Goal: Task Accomplishment & Management: Use online tool/utility

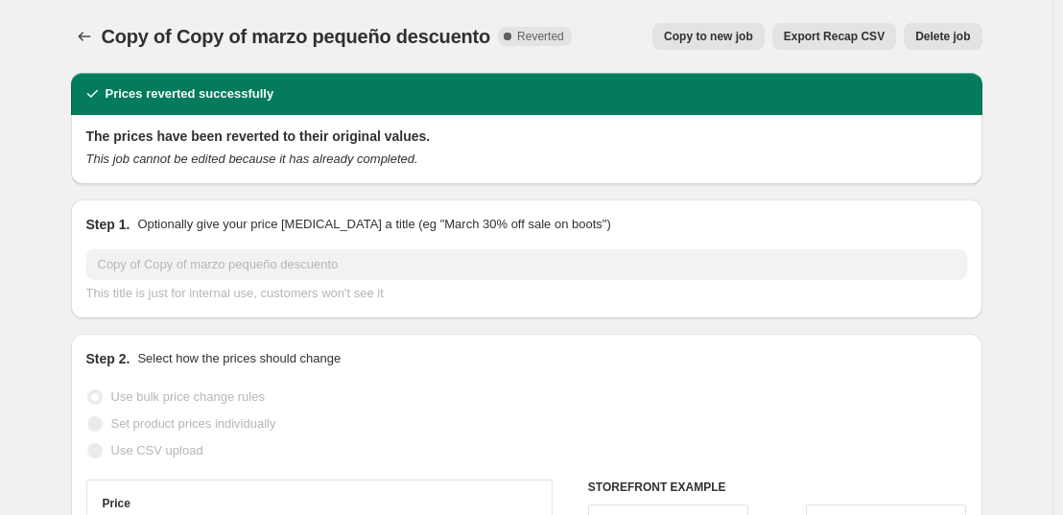
select select "percentage"
select select "collection"
select select "not_equal"
click at [608, 49] on div "Copy to new job Export Recap CSV Delete job" at bounding box center [784, 36] width 395 height 27
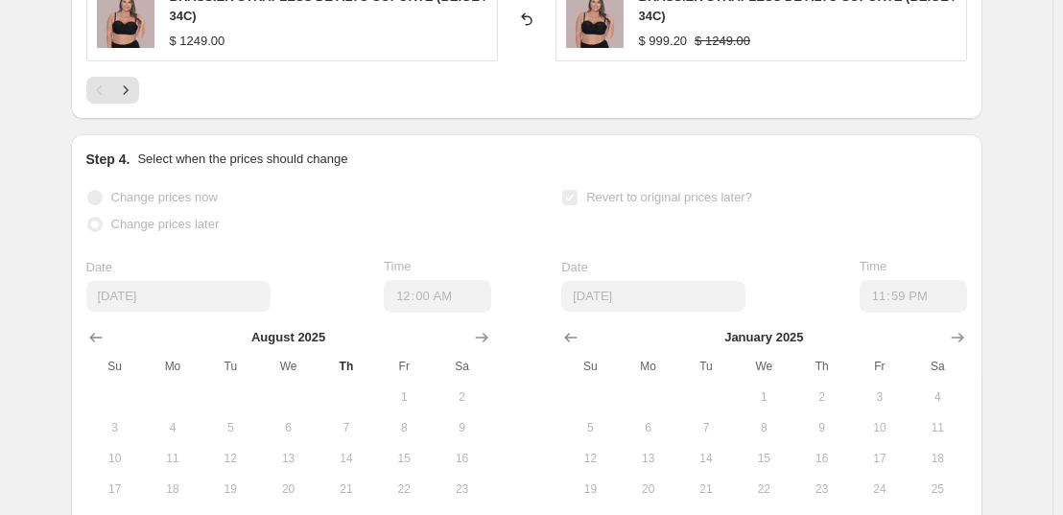
scroll to position [1869, 0]
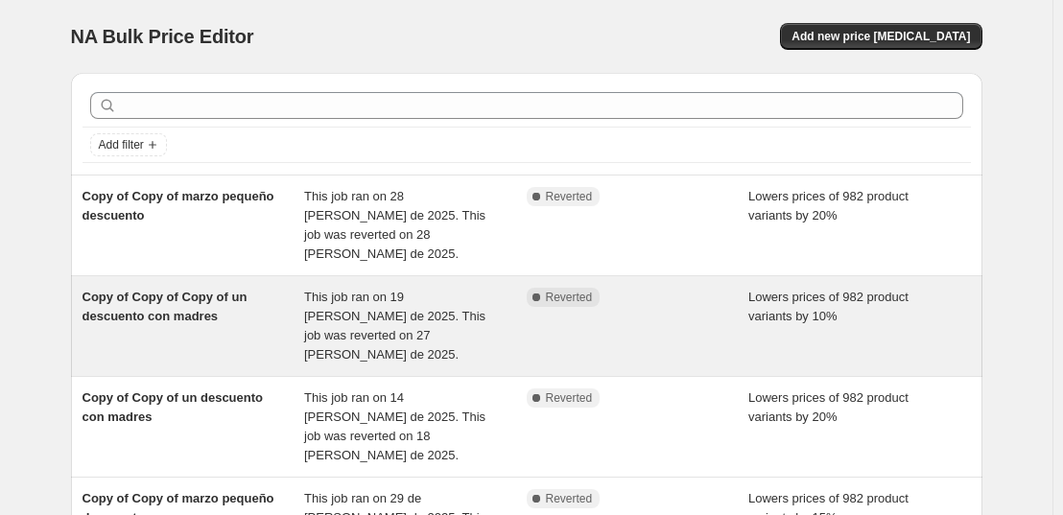
drag, startPoint x: 246, startPoint y: 209, endPoint x: 215, endPoint y: 314, distance: 109.2
click at [215, 314] on div "Copy of Copy of Copy of un descuento con madres" at bounding box center [193, 326] width 223 height 77
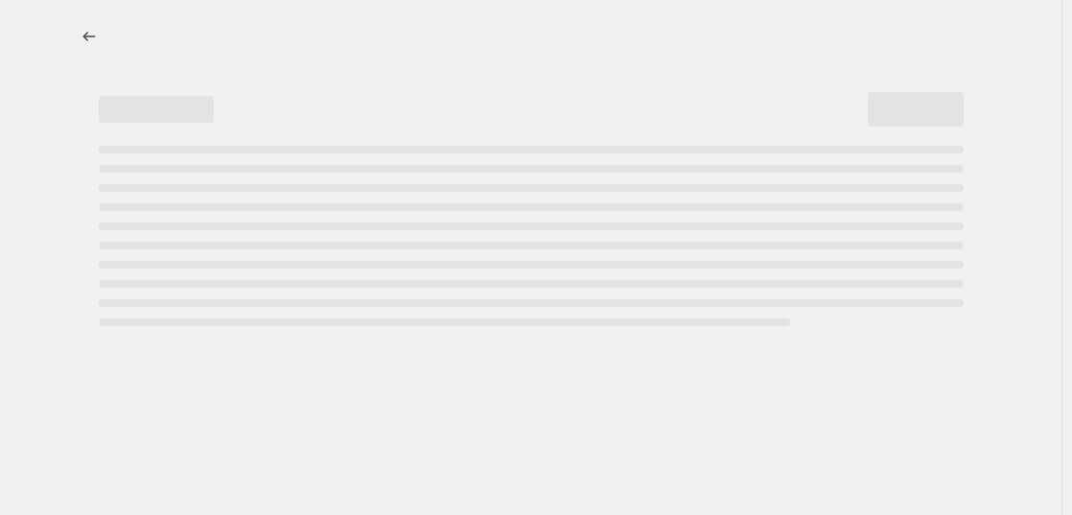
select select "percentage"
select select "collection"
select select "not_equal"
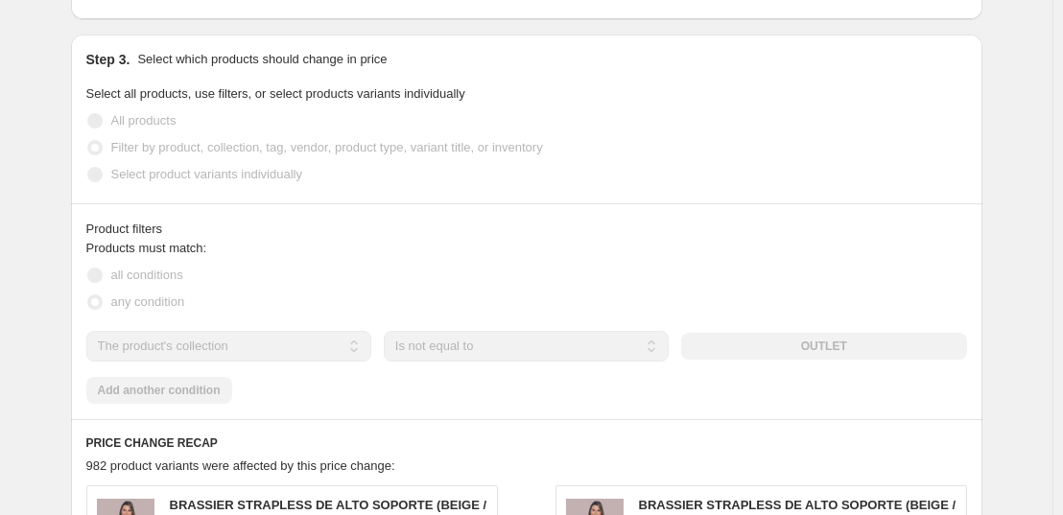
scroll to position [1023, 0]
click at [857, 219] on div "Product filters" at bounding box center [526, 228] width 880 height 19
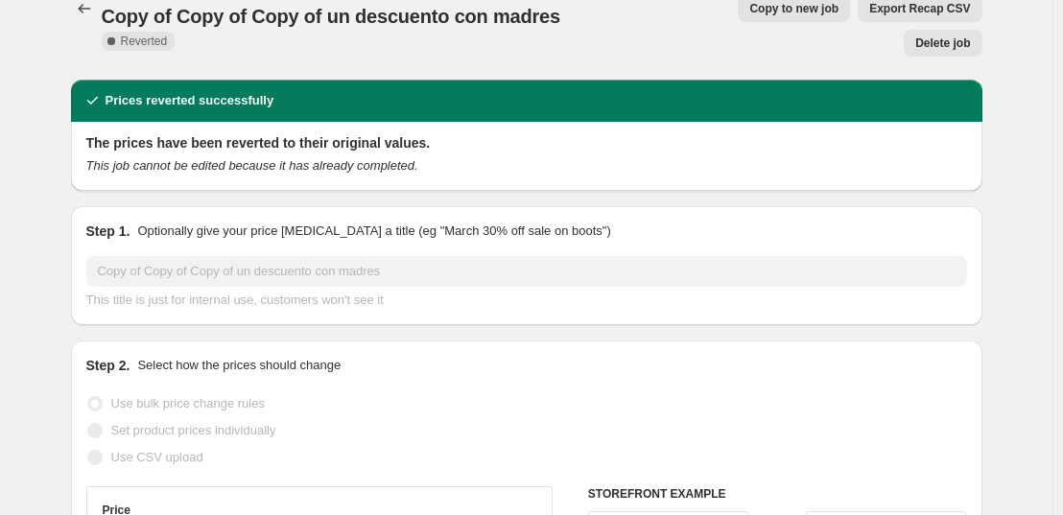
scroll to position [0, 0]
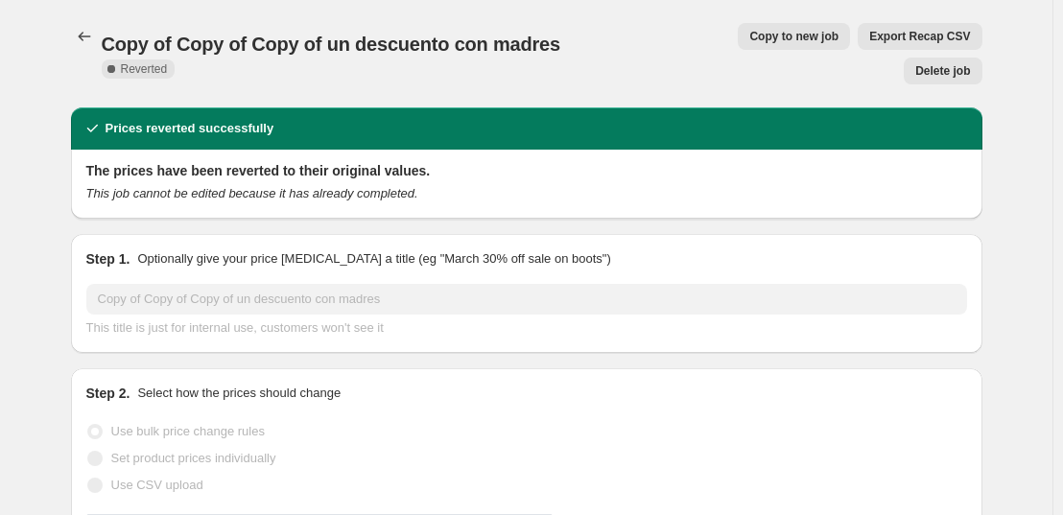
click at [749, 36] on span "Copy to new job" at bounding box center [793, 36] width 89 height 15
select select "percentage"
select select "collection"
select select "not_equal"
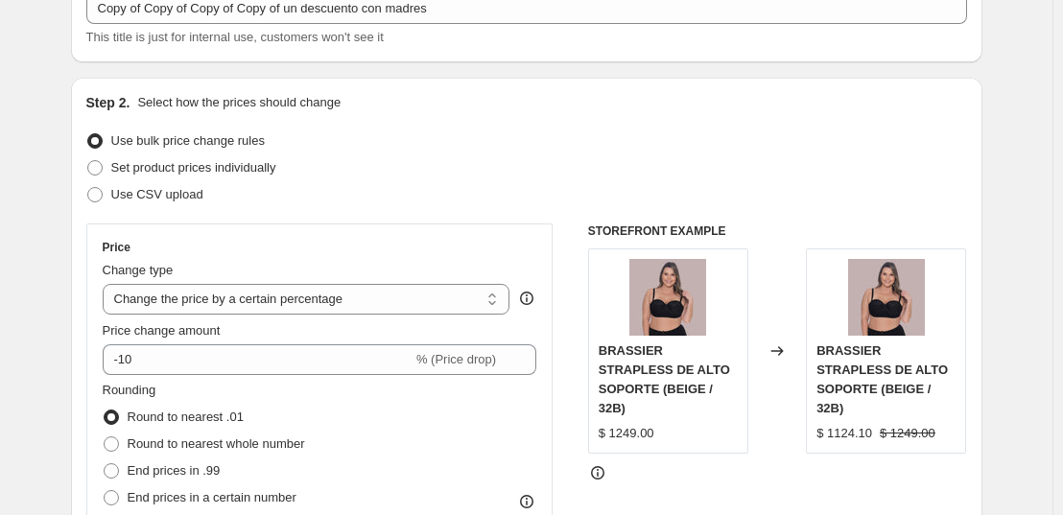
scroll to position [160, 0]
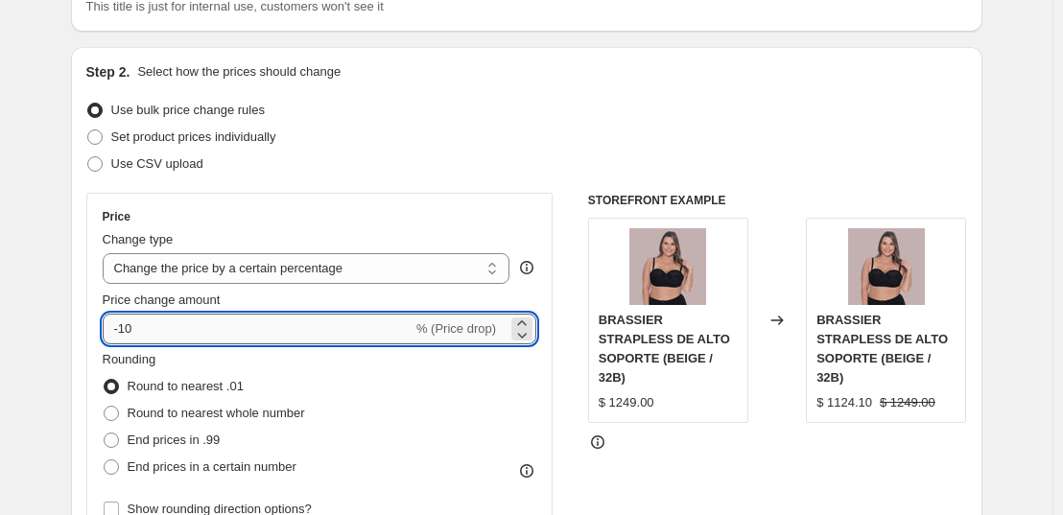
click at [186, 330] on input "-10" at bounding box center [258, 329] width 310 height 31
type input "-1"
type input "-20"
click at [503, 139] on div "Set product prices individually" at bounding box center [526, 137] width 880 height 27
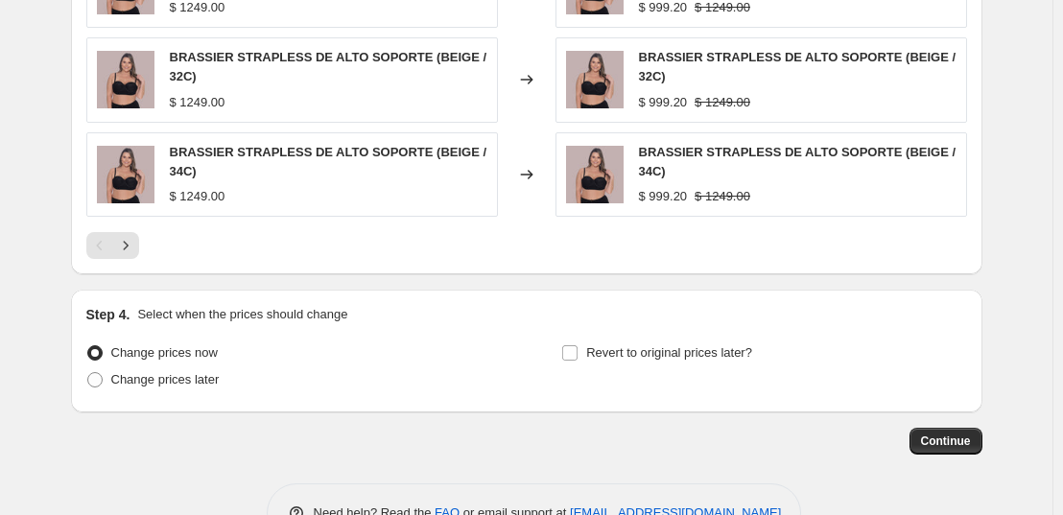
scroll to position [1650, 0]
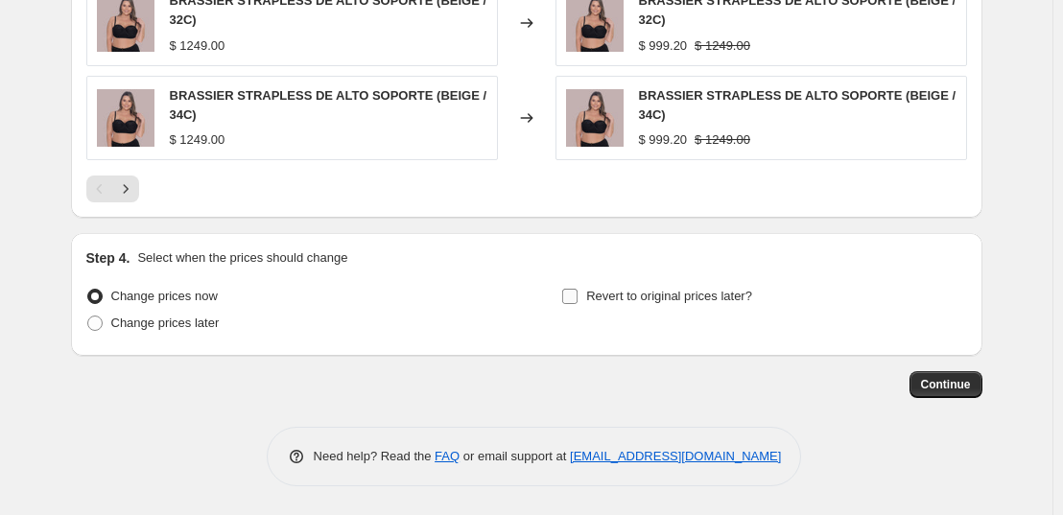
click at [575, 293] on input "Revert to original prices later?" at bounding box center [569, 296] width 15 height 15
checkbox input "true"
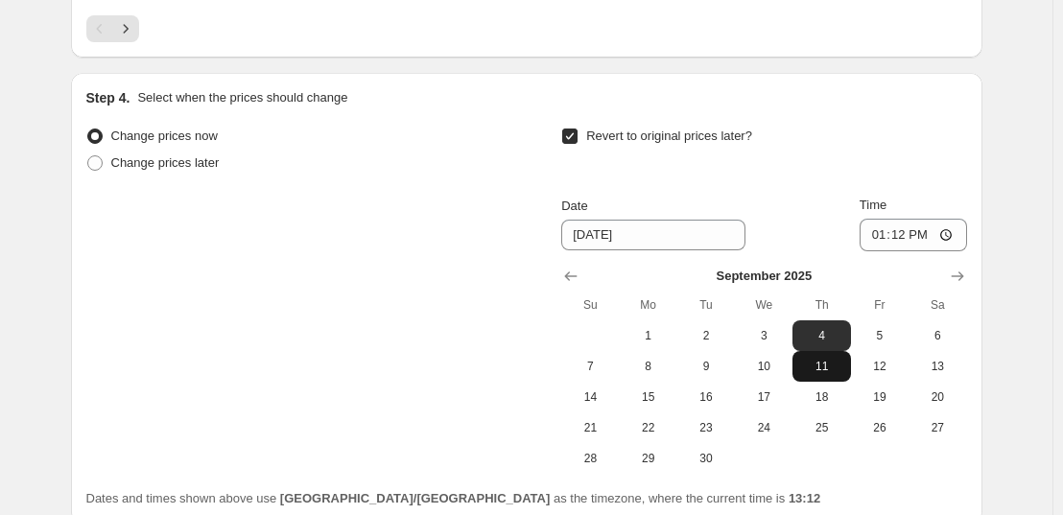
scroll to position [1810, 0]
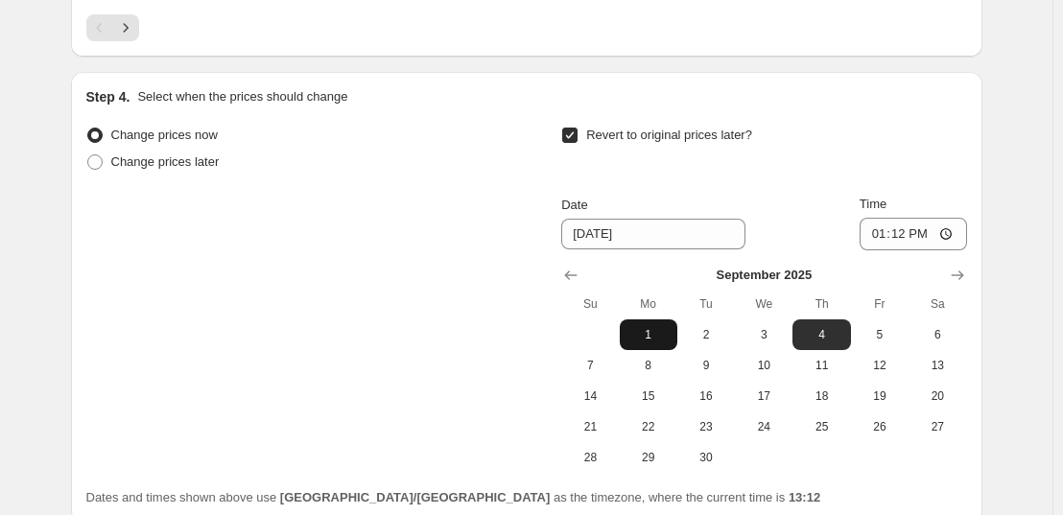
click at [658, 330] on span "1" at bounding box center [648, 334] width 42 height 15
type input "[DATE]"
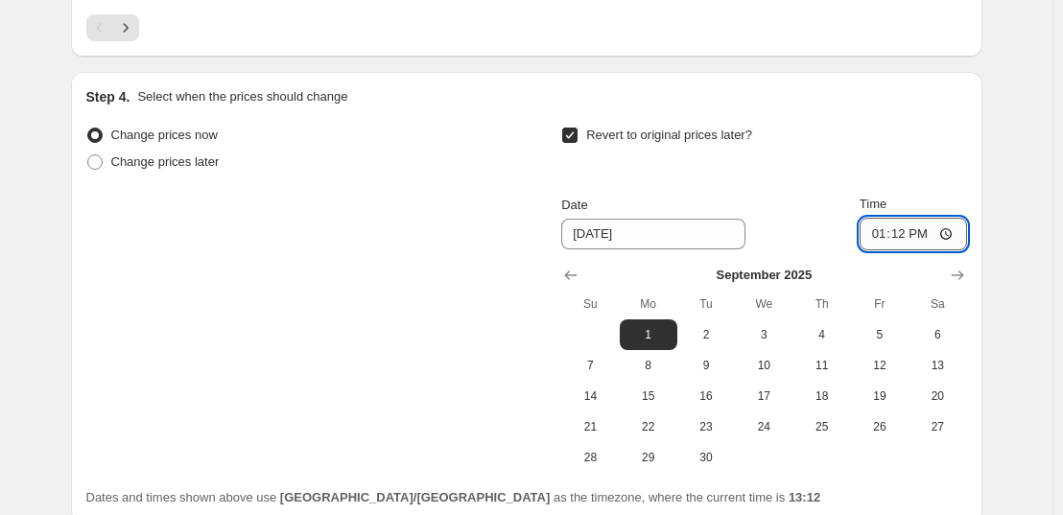
click at [906, 236] on input "13:12" at bounding box center [912, 234] width 107 height 33
type input "23:59"
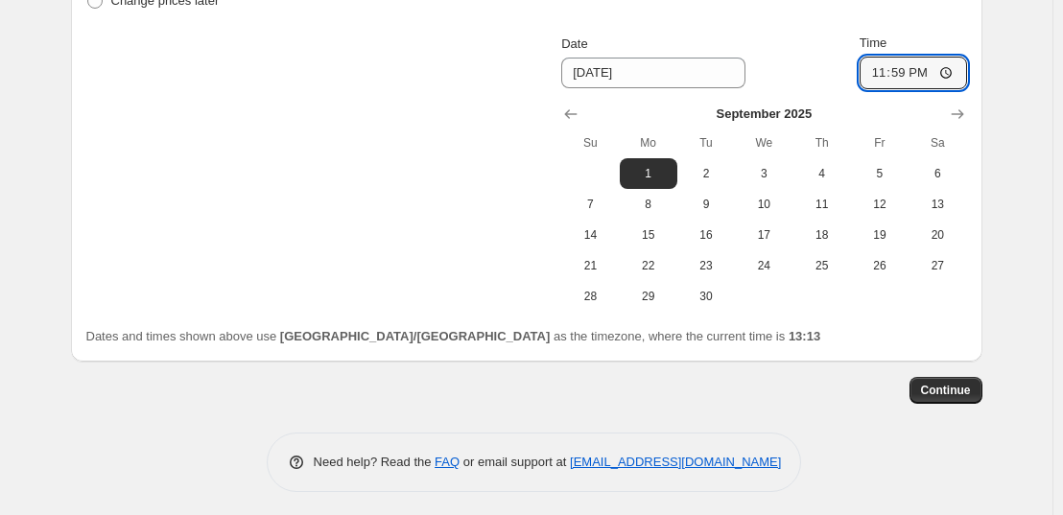
scroll to position [1978, 0]
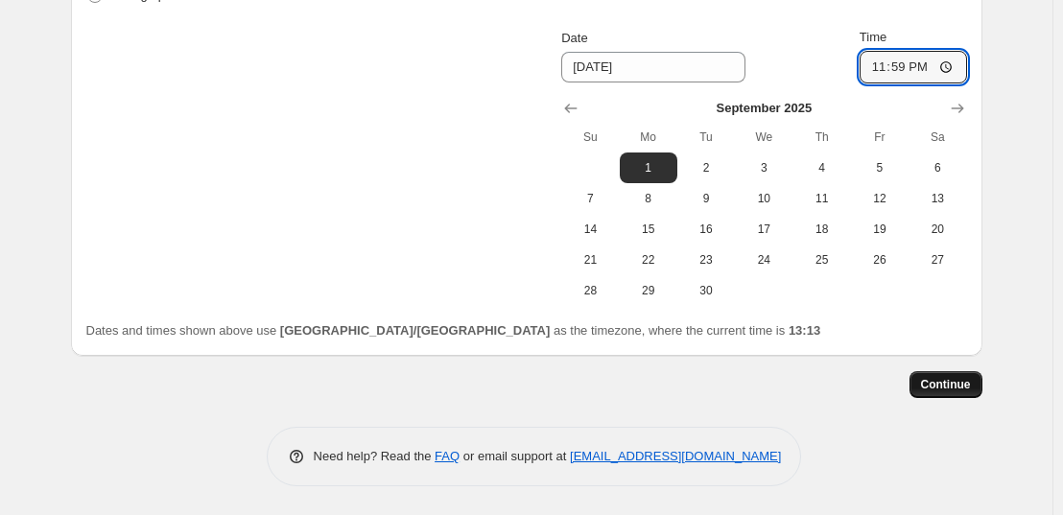
click at [949, 384] on span "Continue" at bounding box center [946, 384] width 50 height 15
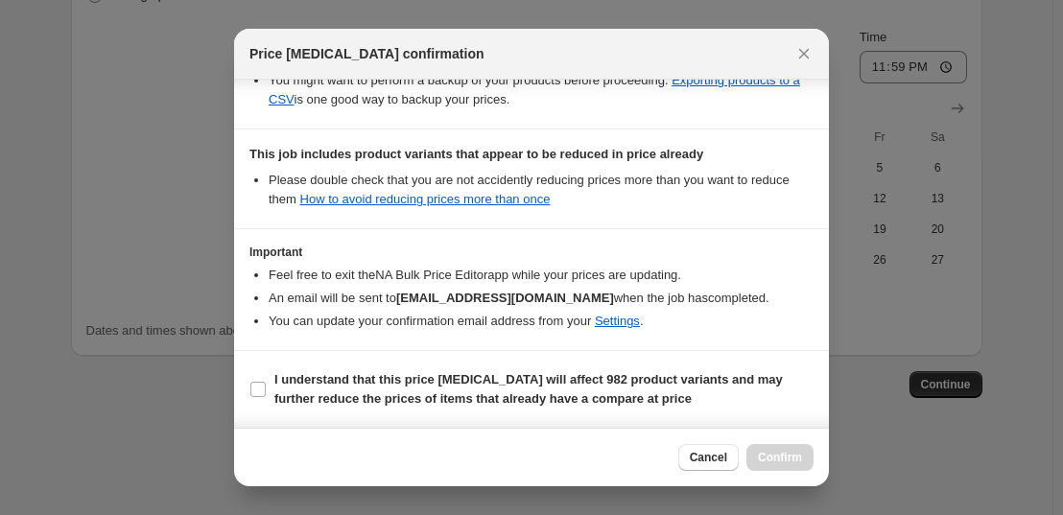
scroll to position [436, 0]
click at [260, 387] on input "I understand that this price [MEDICAL_DATA] will affect 982 product variants an…" at bounding box center [257, 389] width 15 height 15
checkbox input "true"
click at [762, 449] on button "Confirm" at bounding box center [779, 457] width 67 height 27
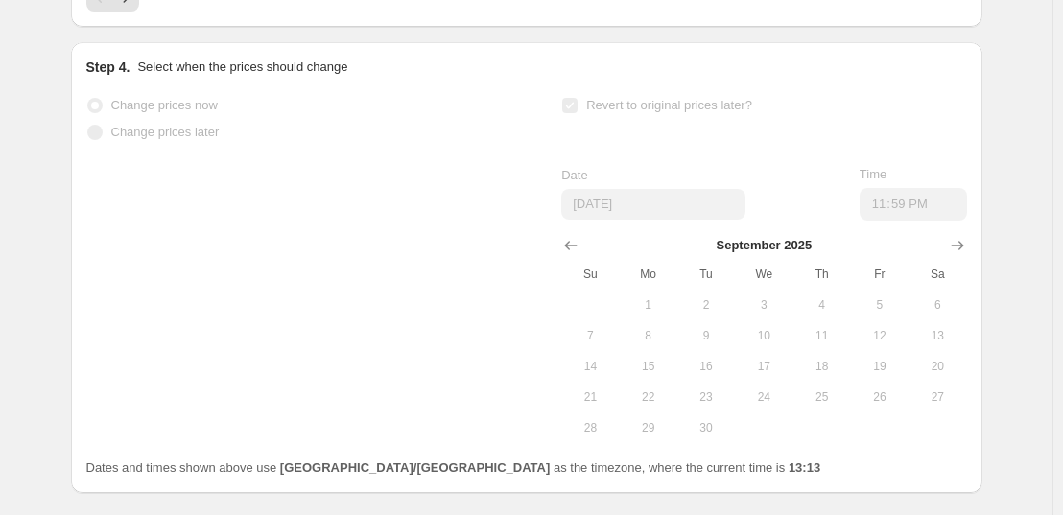
scroll to position [2027, 0]
